Goal: Find specific page/section: Find specific page/section

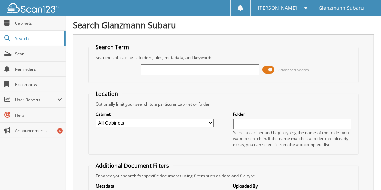
click at [178, 70] on input "text" at bounding box center [200, 69] width 118 height 10
type input "6216217"
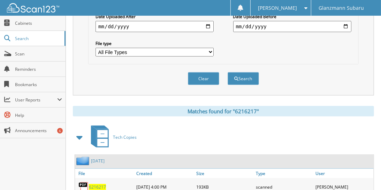
scroll to position [264, 0]
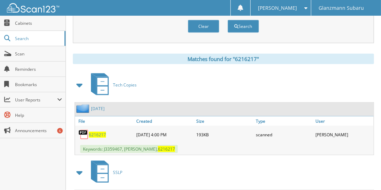
click at [94, 132] on span "6216217" at bounding box center [97, 135] width 17 height 6
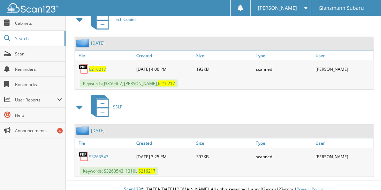
click at [97, 154] on link "S3263543" at bounding box center [98, 157] width 19 height 6
